Goal: Find specific page/section: Find specific page/section

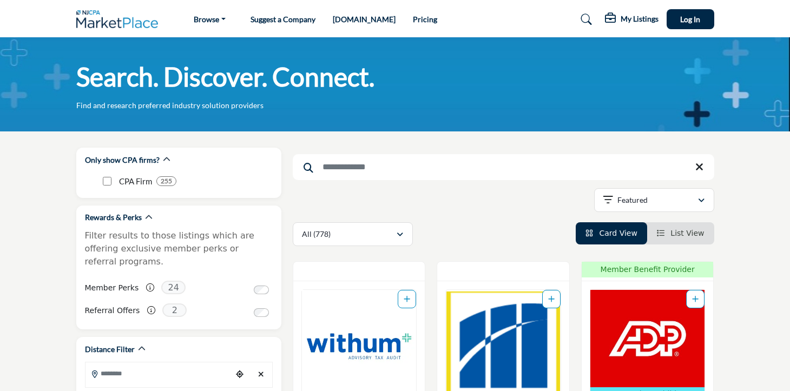
scroll to position [15, 0]
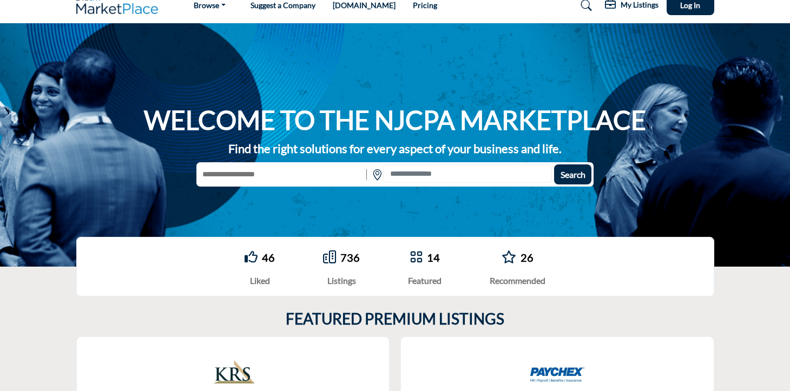
scroll to position [17, 0]
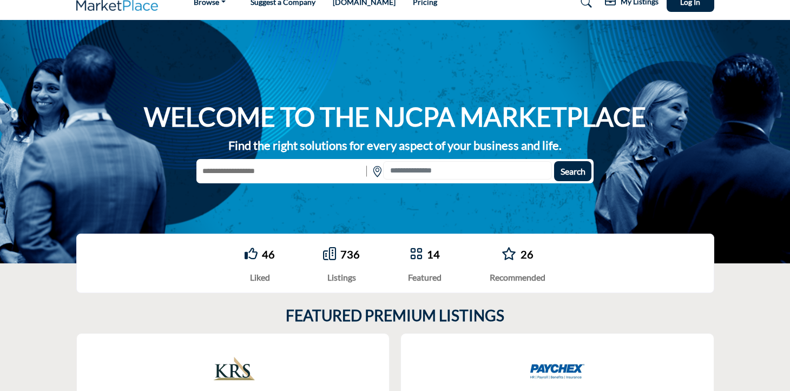
click at [325, 180] on input "text" at bounding box center [279, 171] width 167 height 20
type input "*"
type input "**********"
click at [554, 161] on button "Search" at bounding box center [572, 171] width 37 height 20
